Goal: Task Accomplishment & Management: Manage account settings

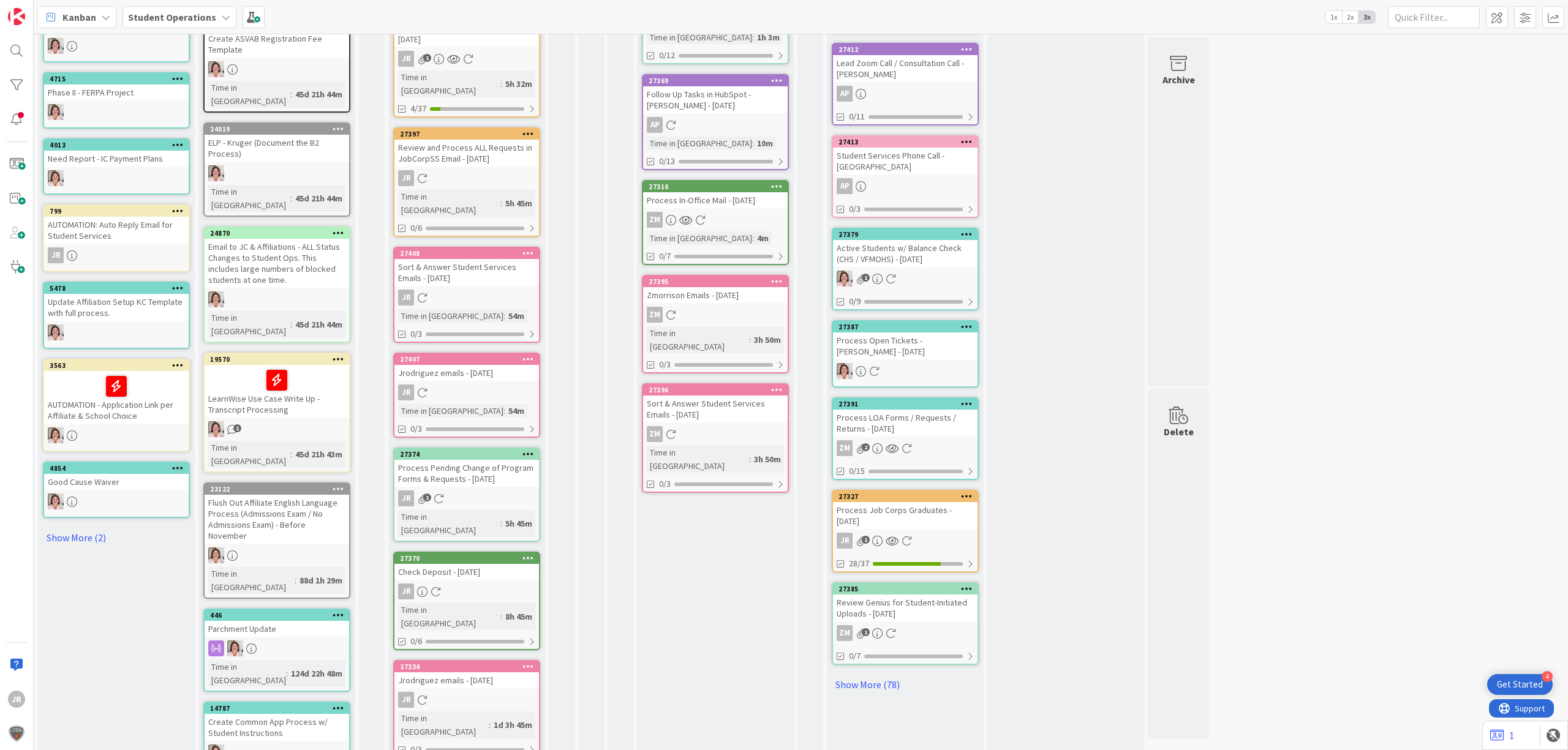
scroll to position [326, 0]
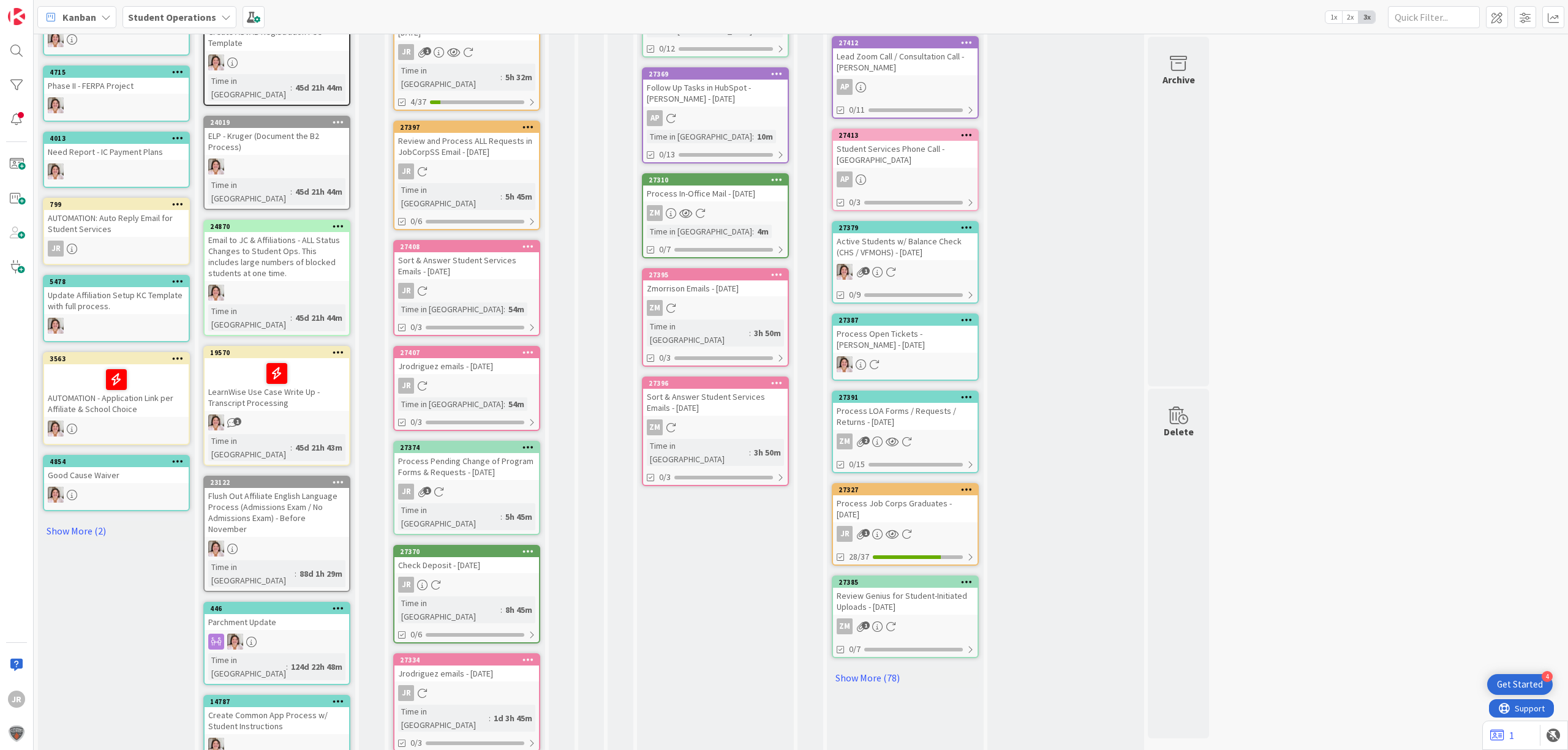
click at [522, 656] on icon at bounding box center [528, 659] width 12 height 9
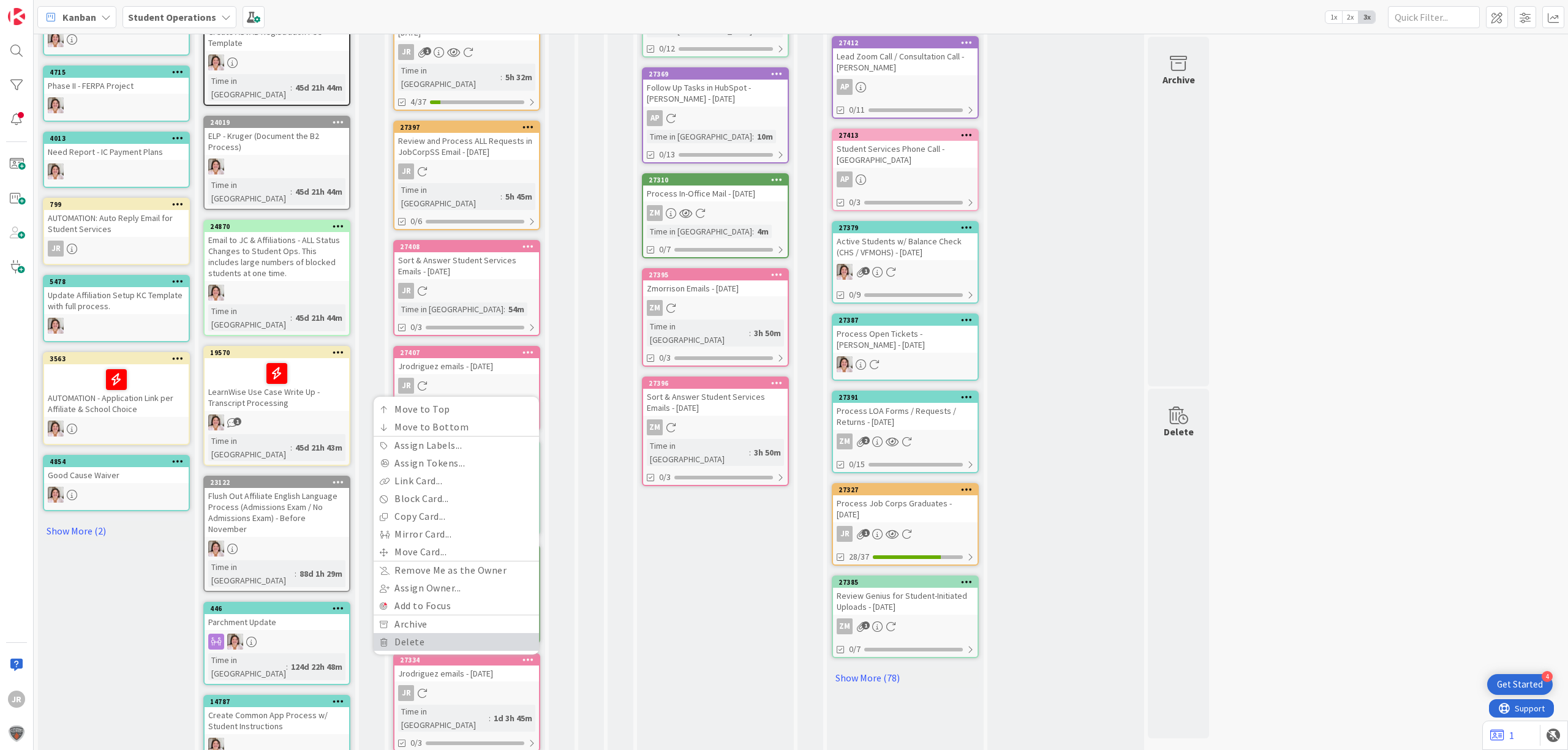
click at [483, 633] on link "Delete" at bounding box center [456, 642] width 165 height 18
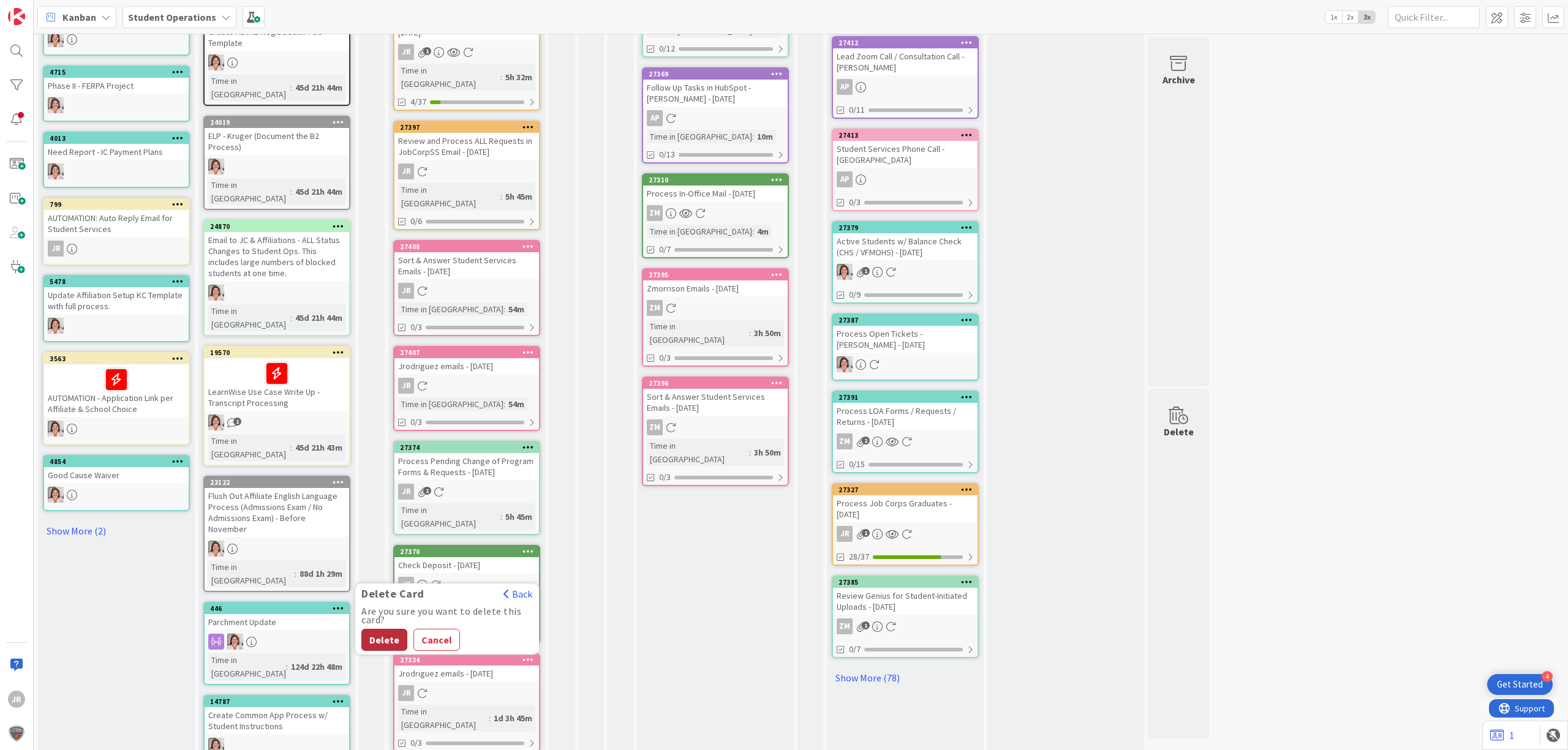
click at [389, 629] on button "Delete" at bounding box center [384, 640] width 46 height 22
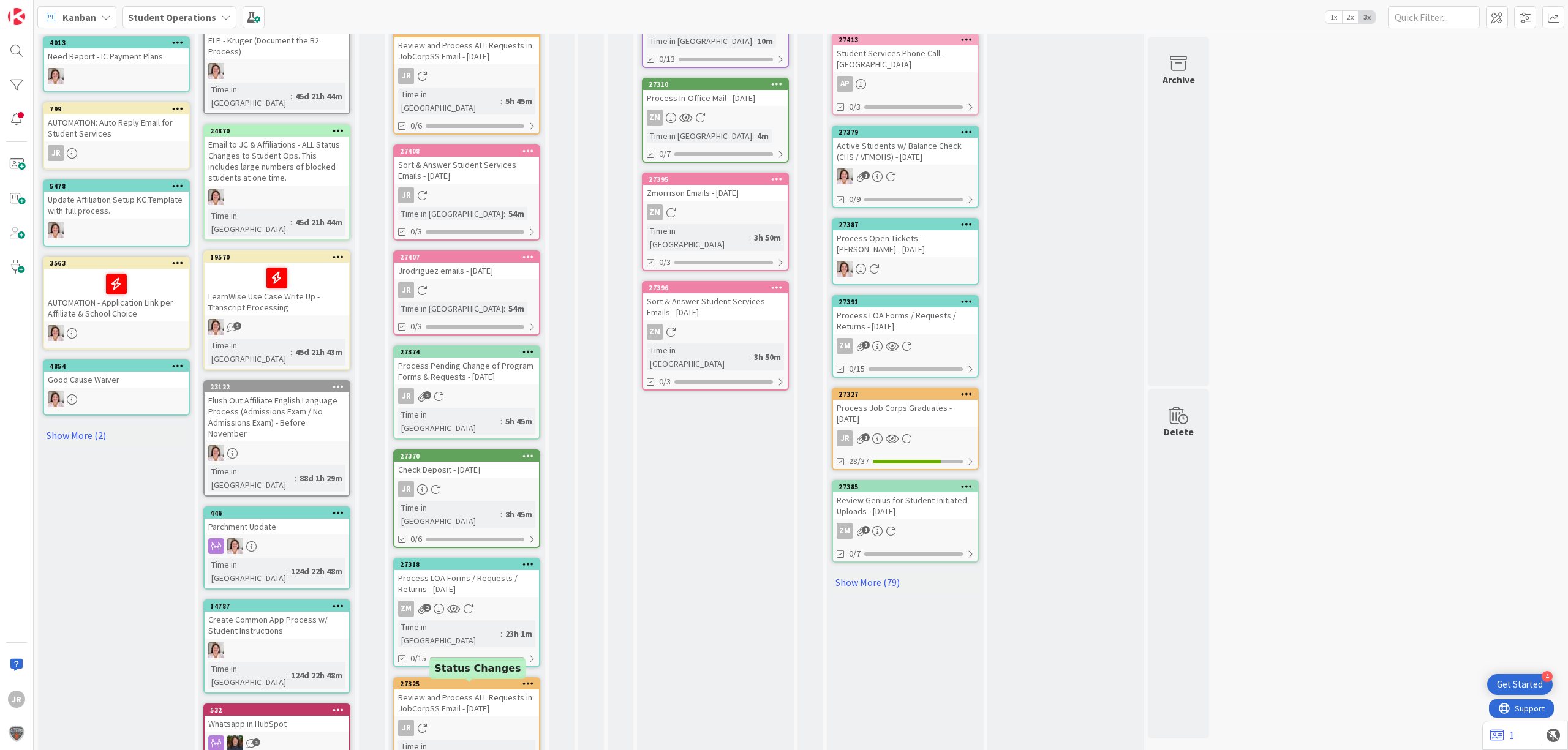
scroll to position [435, 0]
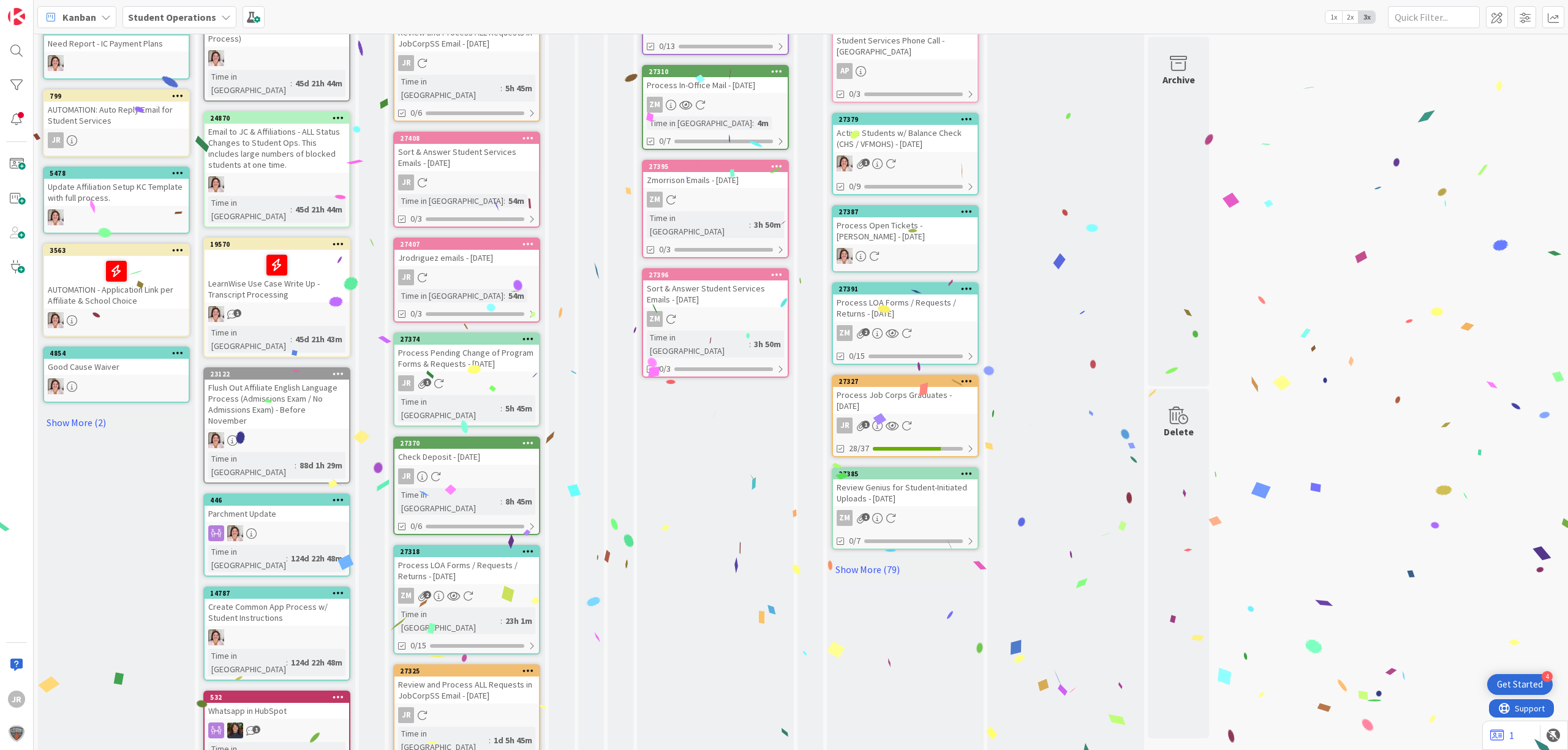
click at [526, 666] on icon at bounding box center [528, 670] width 12 height 9
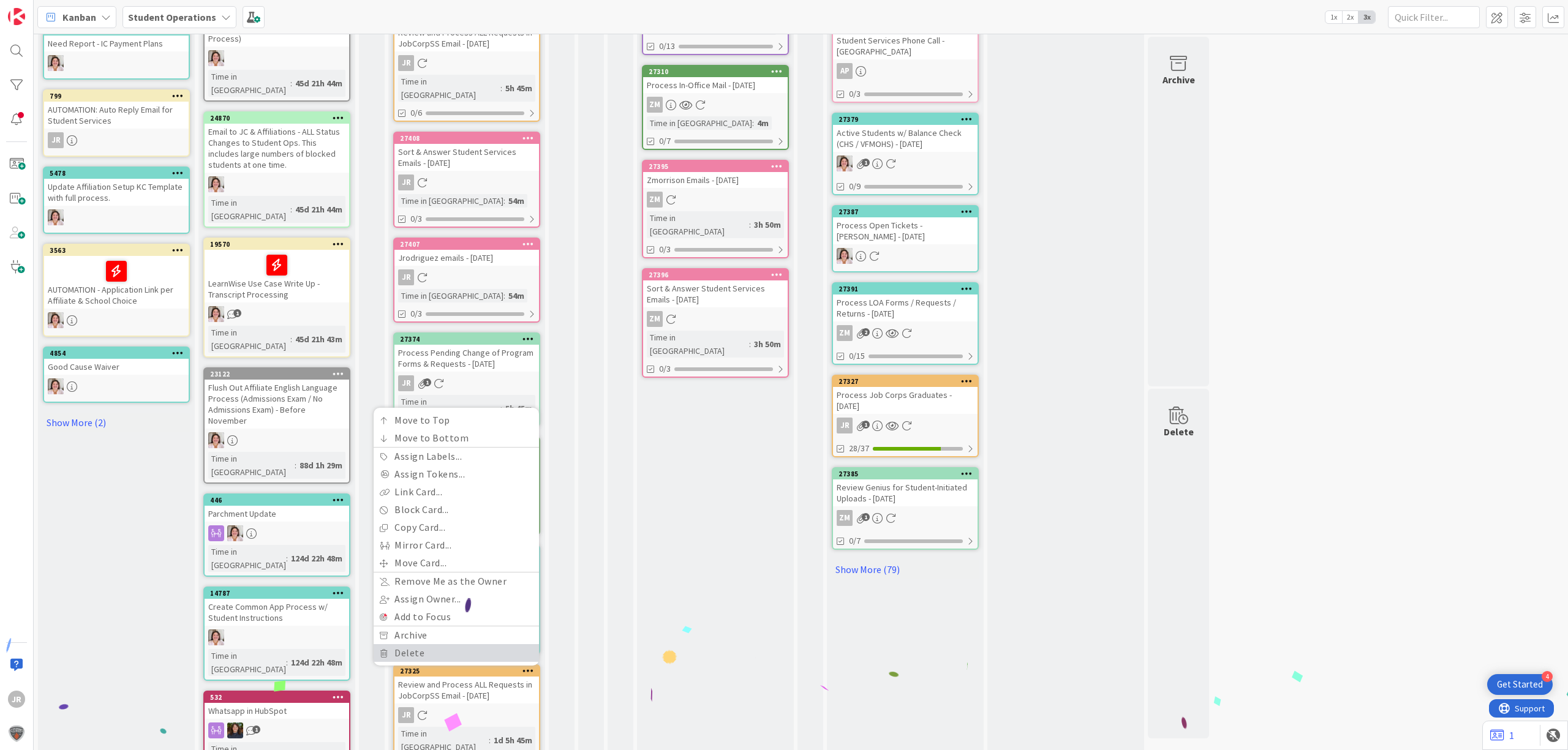
click at [476, 644] on link "Delete" at bounding box center [456, 653] width 165 height 18
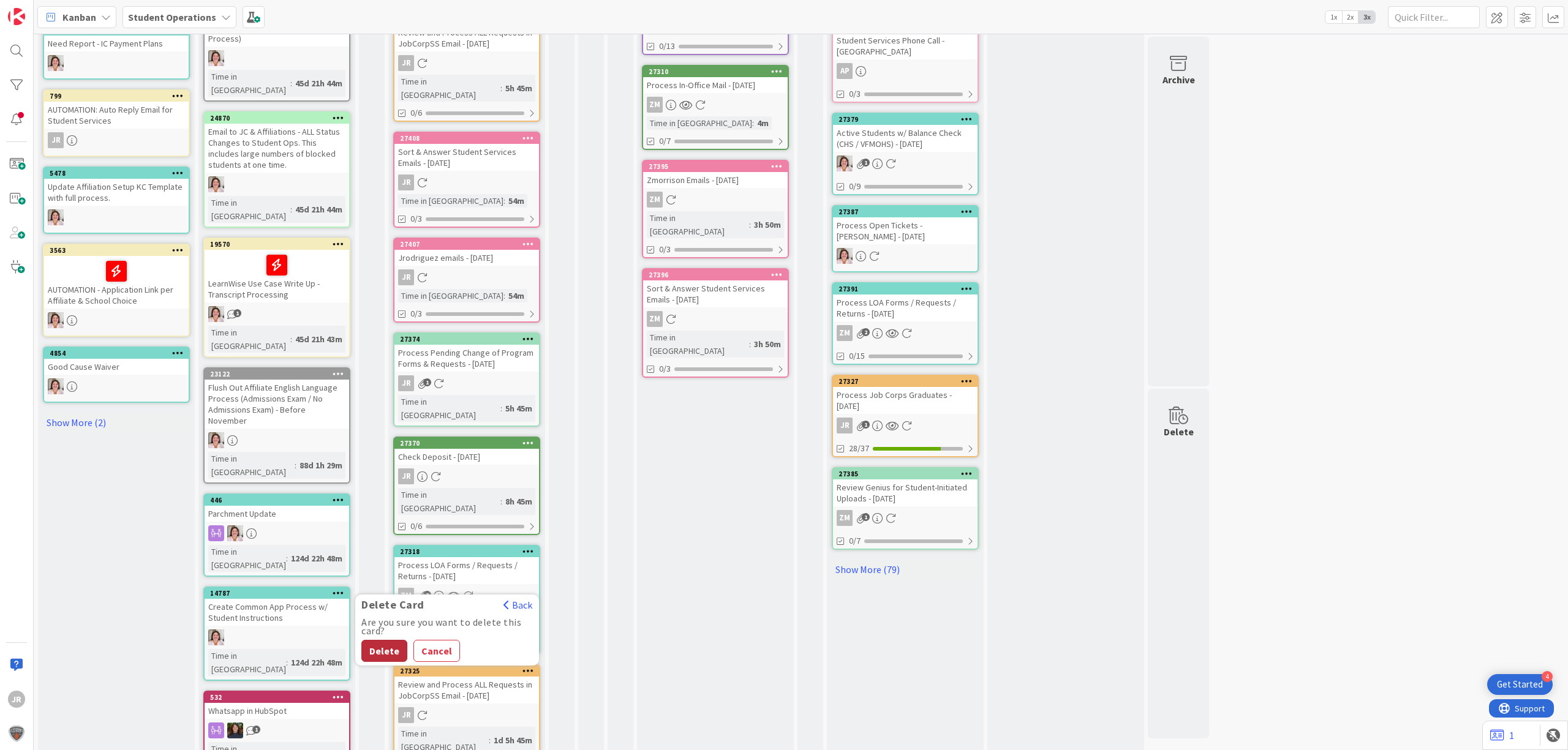
click at [390, 640] on button "Delete" at bounding box center [384, 650] width 46 height 22
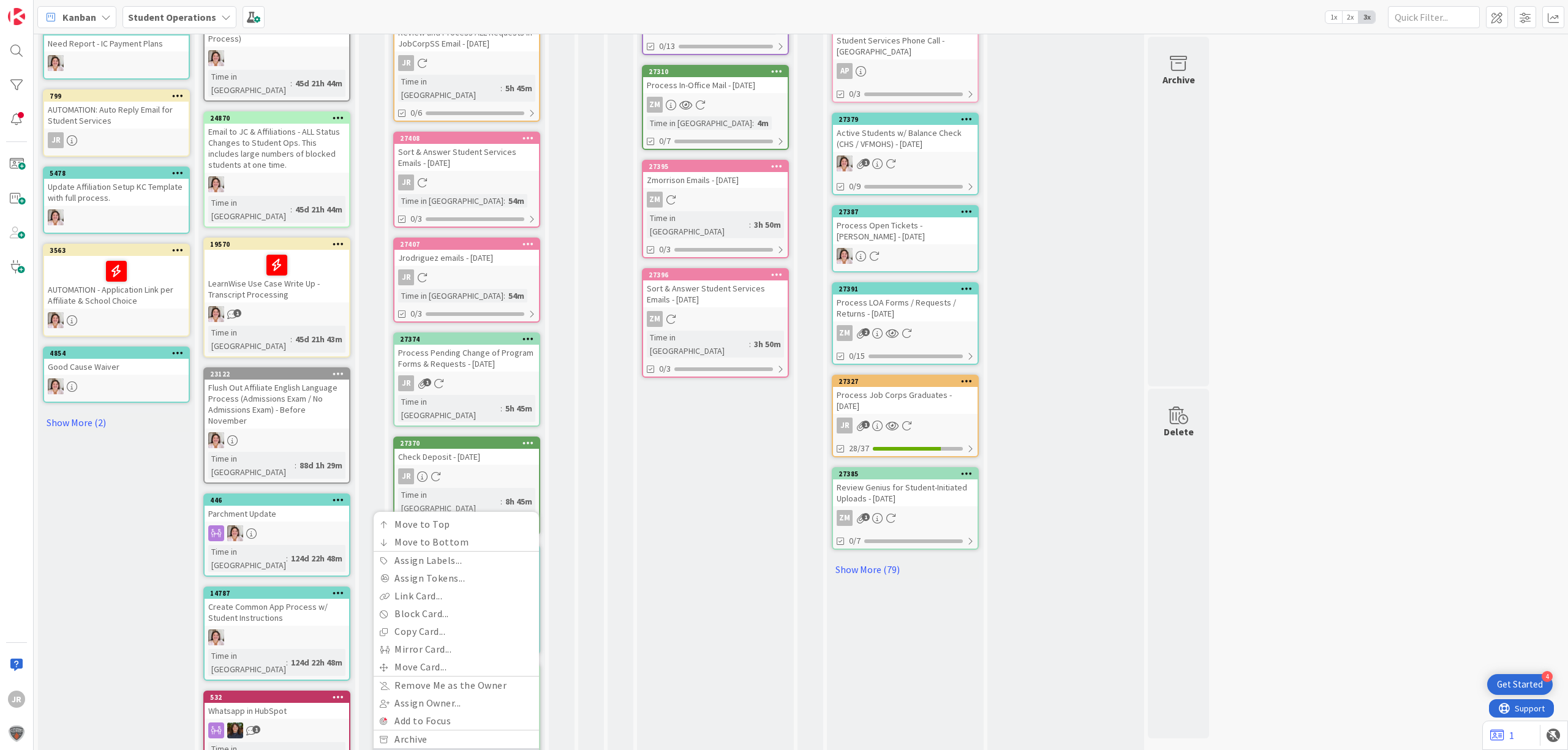
click at [471, 748] on link "Delete" at bounding box center [456, 757] width 165 height 18
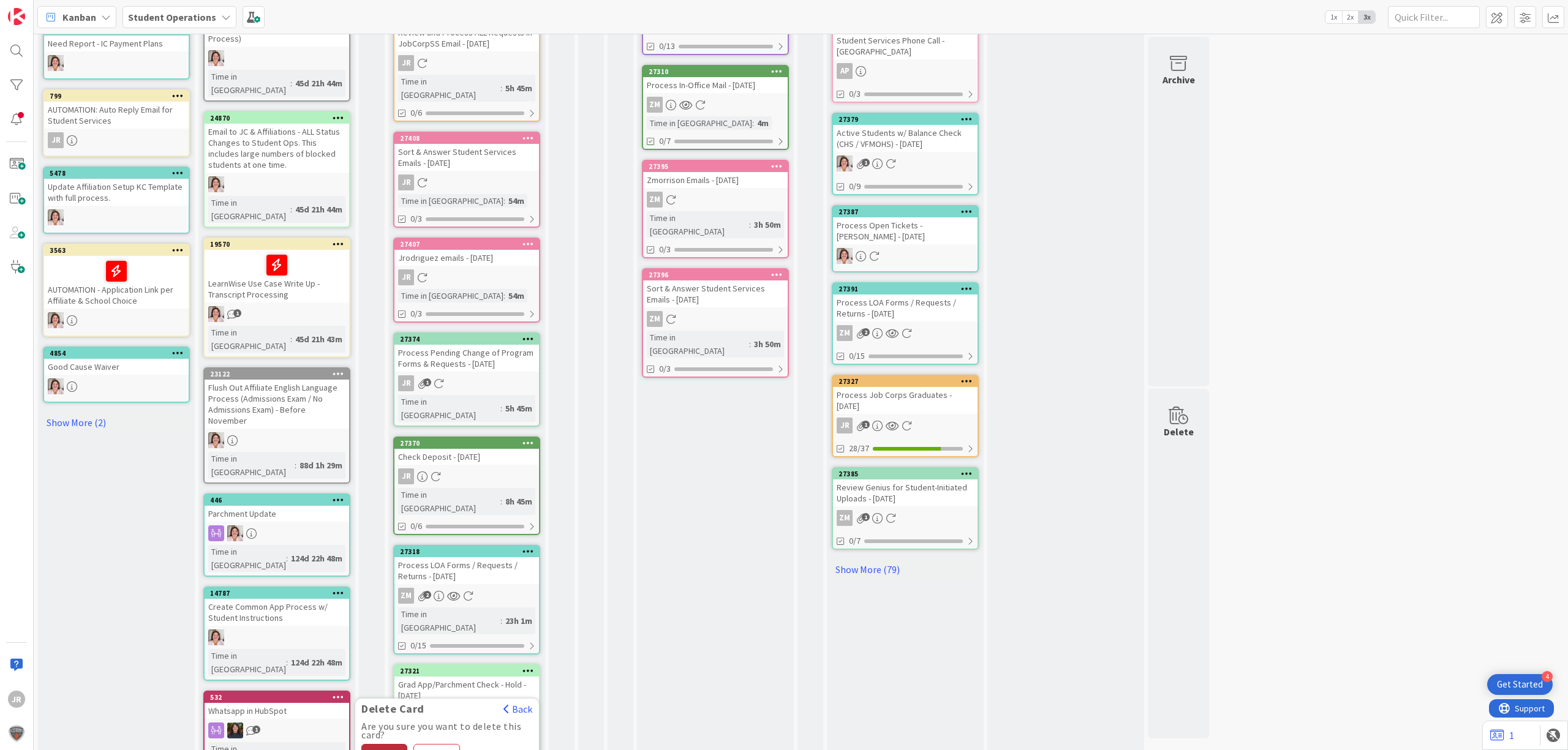
click at [393, 744] on button "Delete" at bounding box center [384, 755] width 46 height 22
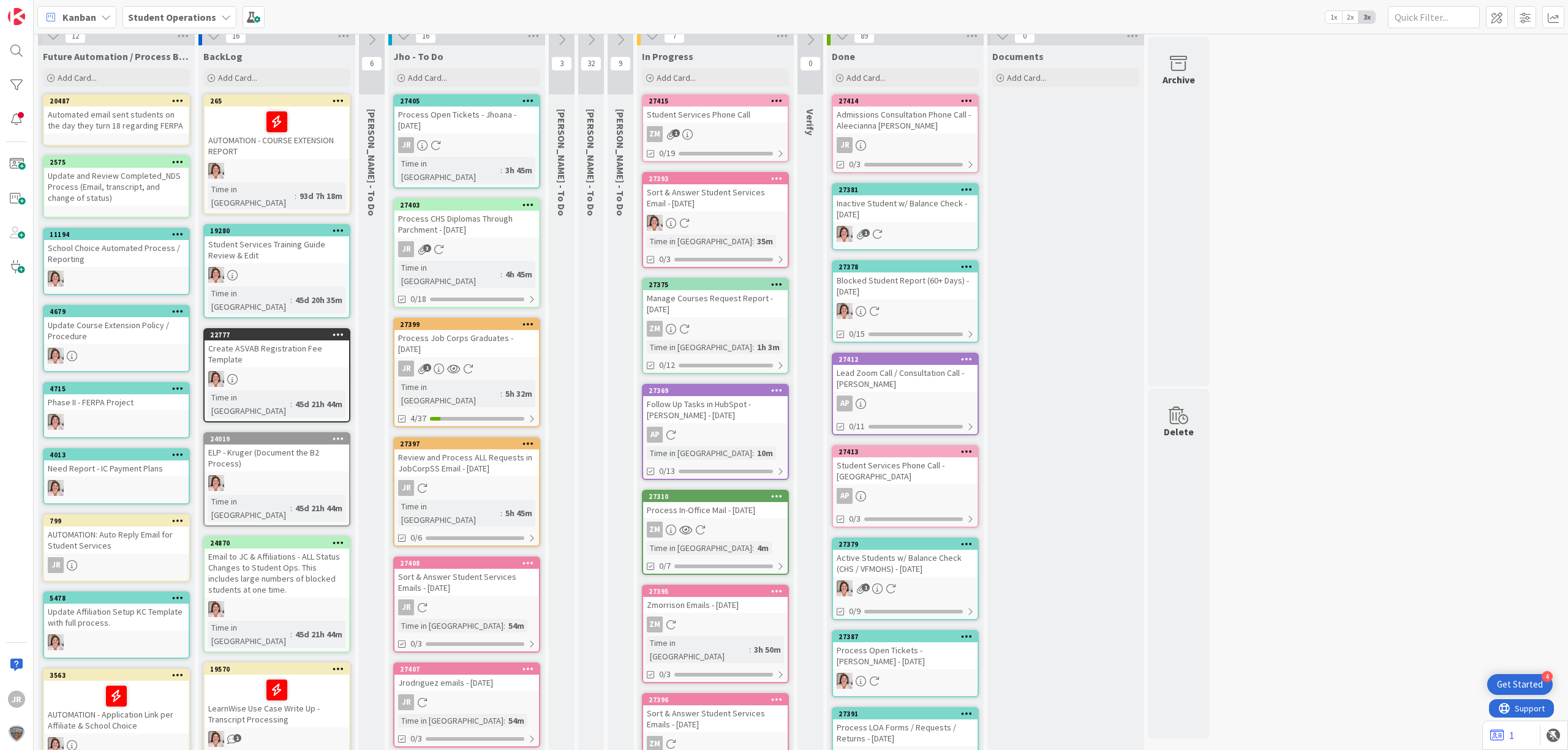
scroll to position [0, 0]
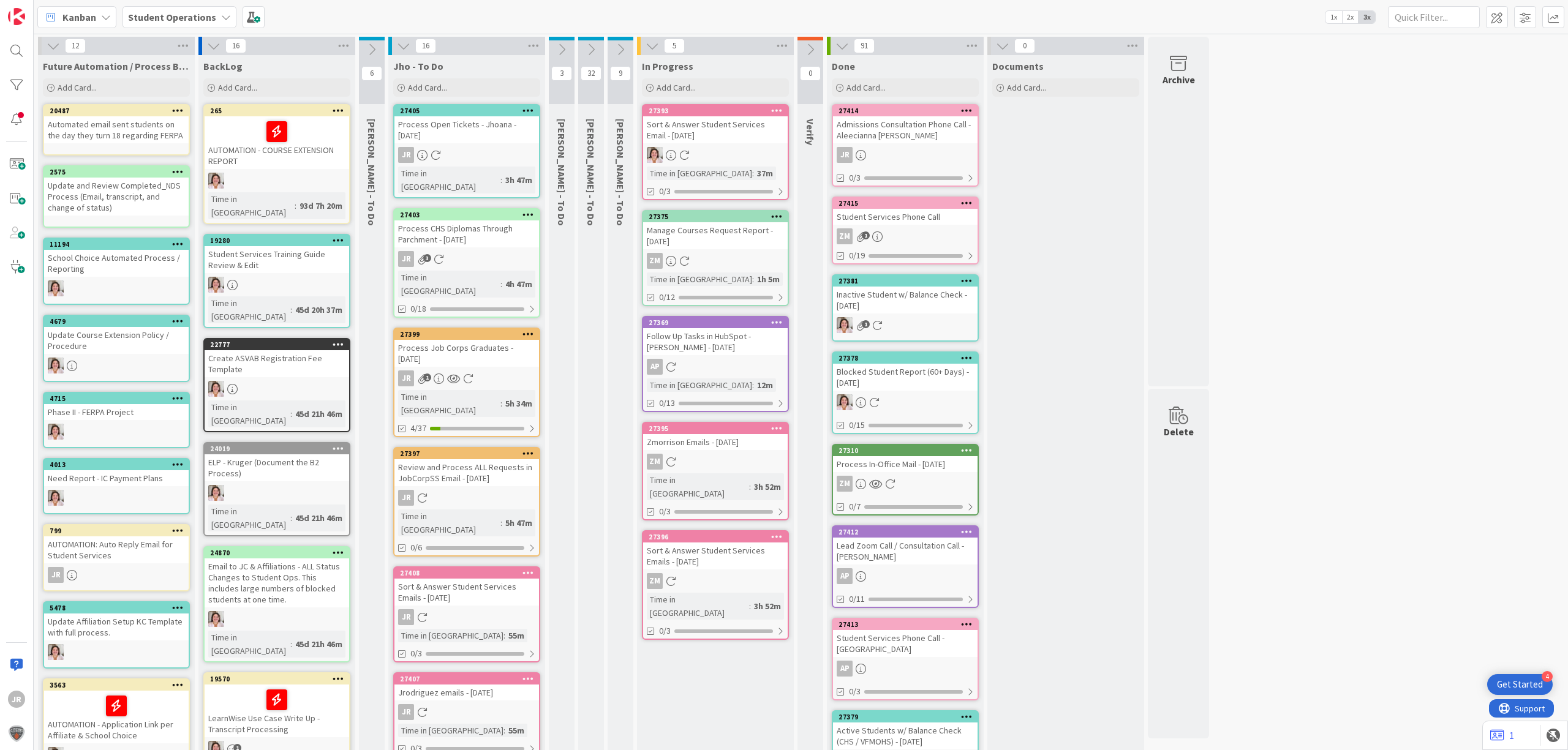
click at [902, 469] on link "27310 Process In-Office Mail - [DATE] ZM 0/7" at bounding box center [905, 480] width 147 height 71
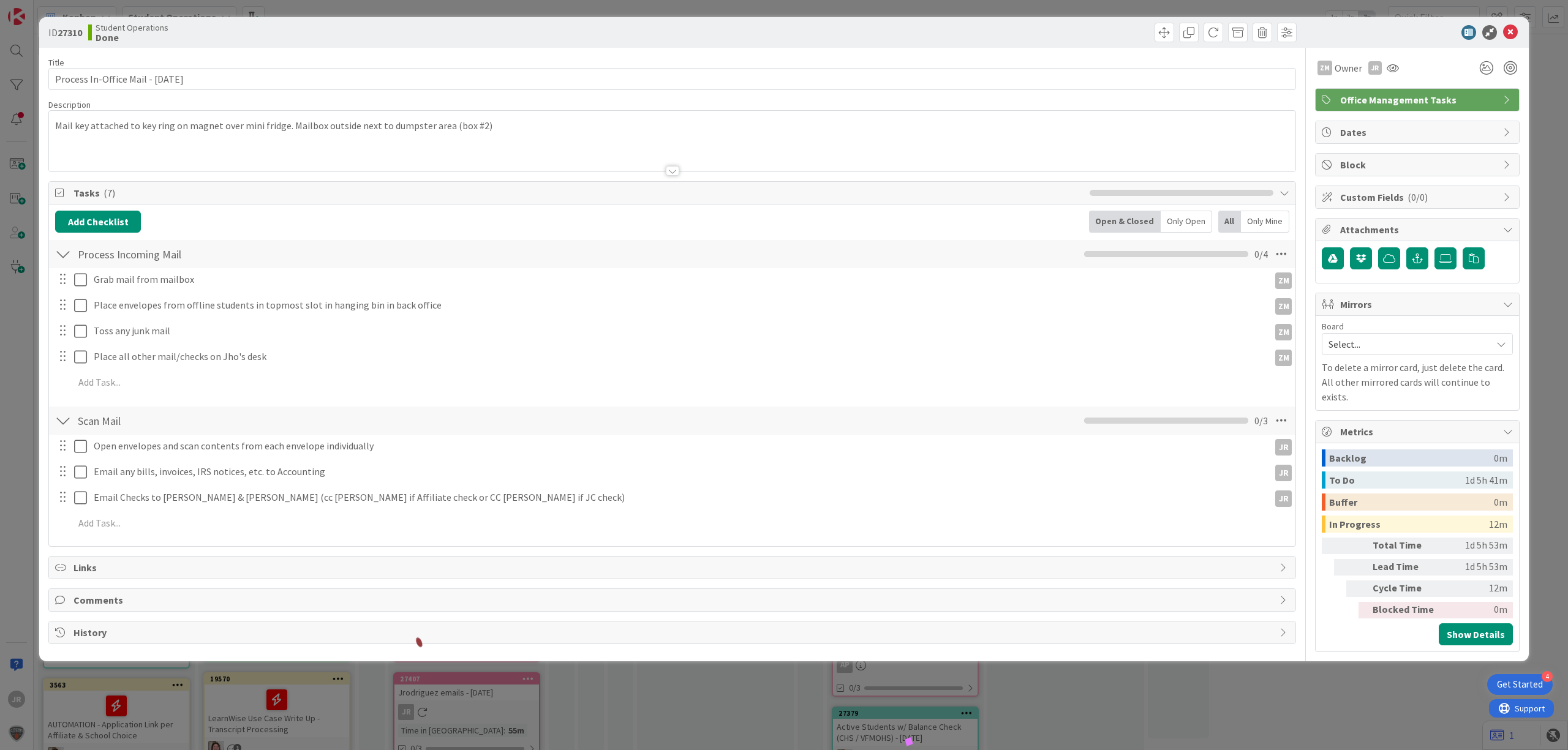
click at [764, 7] on div "ID 27310 Student Operations Done Title 35 / 128 Process In-Office Mail - [DATE]…" at bounding box center [784, 375] width 1568 height 750
